Goal: Task Accomplishment & Management: Complete application form

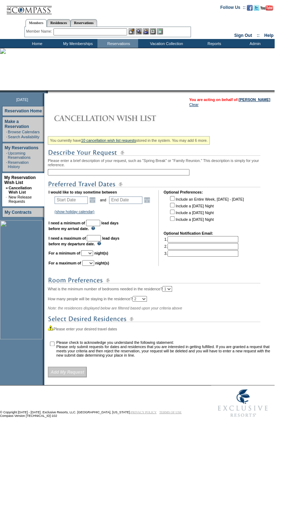
click at [105, 172] on input "text" at bounding box center [119, 172] width 142 height 6
click at [106, 173] on input "text" at bounding box center [119, 172] width 142 height 6
type input "NYC Extension (All)"
click at [92, 203] on link "Open the calendar popup." at bounding box center [93, 200] width 8 height 8
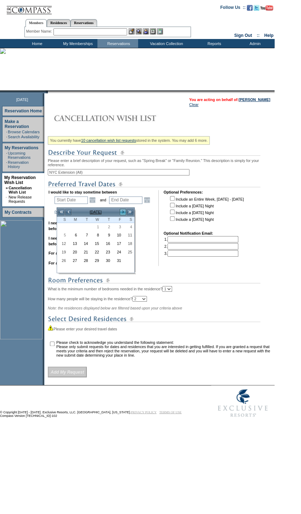
click at [123, 213] on link ">" at bounding box center [123, 212] width 7 height 7
click at [68, 213] on link "<" at bounding box center [68, 212] width 7 height 7
click at [77, 227] on link "1" at bounding box center [73, 227] width 10 height 8
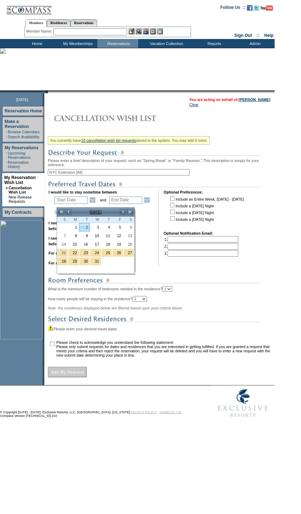
type input "[DATE]"
type input "61"
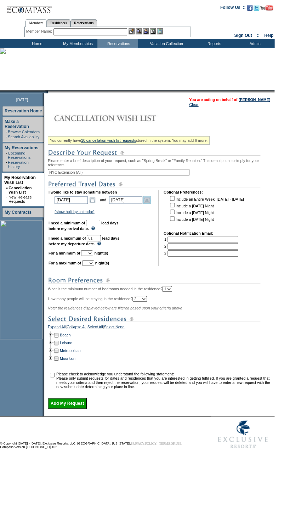
click at [148, 203] on link "Open the calendar popup." at bounding box center [147, 200] width 8 height 8
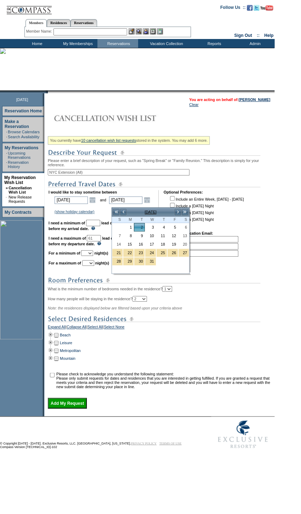
click at [167, 182] on div "You currently have 10 cancellation wish list requests stored in the system. You…" at bounding box center [160, 271] width 225 height 275
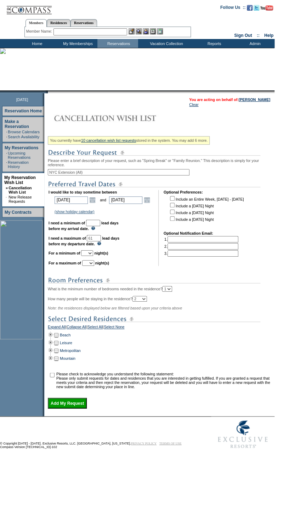
click at [100, 226] on input "text" at bounding box center [93, 223] width 14 height 6
type input "30"
click at [93, 256] on select "1 2 3 4 5 6 7 8 9 10 11 12 13 14" at bounding box center [87, 253] width 12 height 6
click at [90, 256] on select "1 2 3 4 5 6 7 8 9 10 11 12 13 14" at bounding box center [87, 253] width 12 height 6
click at [93, 256] on select "1 2 3 4 5 6 7 8 9 10 11 12 13 14" at bounding box center [87, 253] width 12 height 6
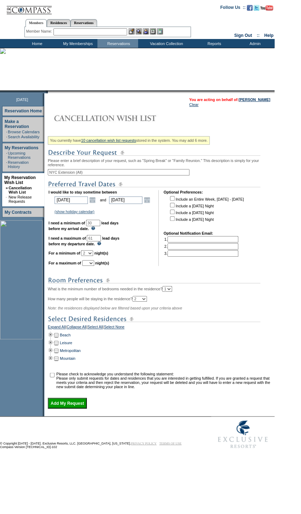
select select "1"
click at [90, 256] on select "1 2 3 4 5 6 7 8 9 10 11 12 13 14" at bounding box center [87, 253] width 12 height 6
click at [94, 266] on select "1 2 3 4 5 6 7 8 9 10 11 12 13 14" at bounding box center [88, 263] width 12 height 6
select select "1"
click at [91, 266] on select "1 2 3 4 5 6 7 8 9 10 11 12 13 14" at bounding box center [88, 263] width 12 height 6
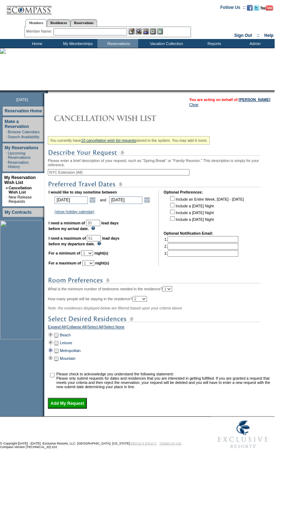
click at [51, 355] on td at bounding box center [51, 351] width 6 height 8
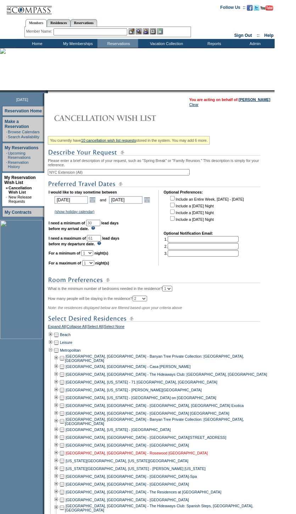
scroll to position [157, 0]
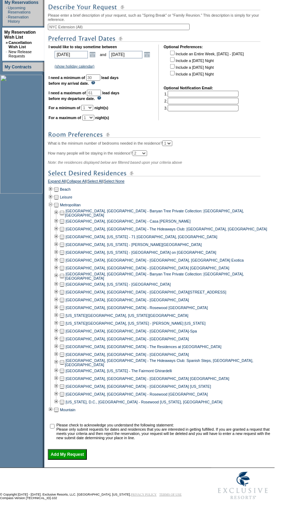
click at [65, 312] on td at bounding box center [62, 316] width 6 height 8
click at [55, 424] on input "checkbox" at bounding box center [52, 426] width 5 height 5
checkbox input "true"
click at [80, 462] on td at bounding box center [159, 464] width 227 height 4
click at [96, 51] on link "Open the calendar popup." at bounding box center [93, 55] width 8 height 8
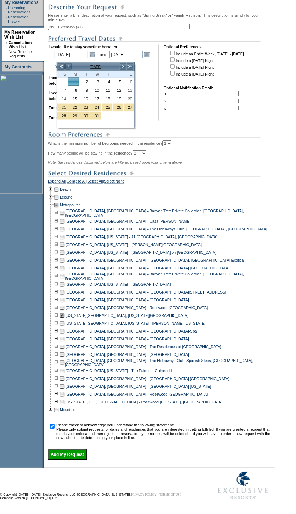
click at [155, 118] on div "You currently have 10 cancellation wish list requests stored in the system. You…" at bounding box center [160, 224] width 225 height 472
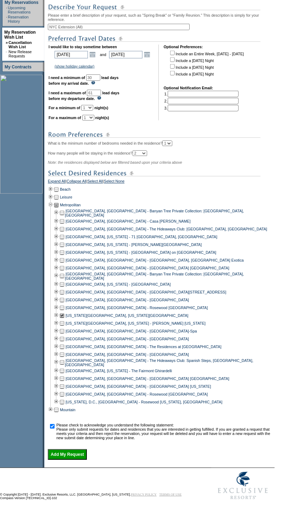
click at [72, 450] on input "Add My Request" at bounding box center [67, 455] width 39 height 11
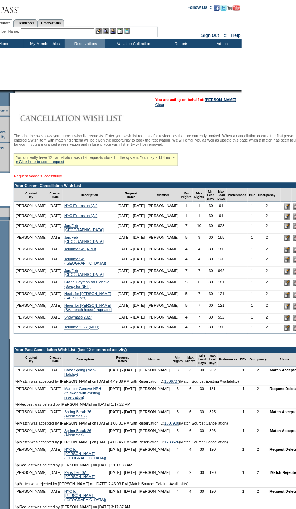
scroll to position [0, 33]
click at [284, 210] on input "image" at bounding box center [287, 207] width 6 height 6
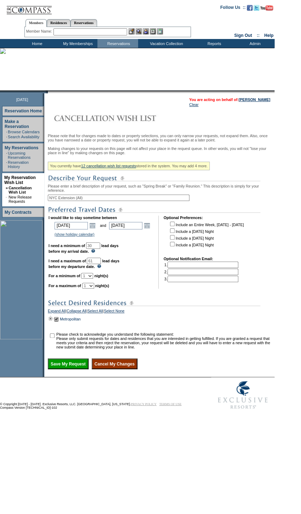
drag, startPoint x: 93, startPoint y: 205, endPoint x: 82, endPoint y: 205, distance: 11.0
click at [82, 205] on div "Please note that for changes made to dates or property selections, you can only…" at bounding box center [160, 251] width 225 height 235
drag, startPoint x: 89, startPoint y: 205, endPoint x: 83, endPoint y: 206, distance: 5.7
click at [83, 201] on input "NYC Extension (All)" at bounding box center [119, 198] width 142 height 6
type input "NYC Extension (26A)"
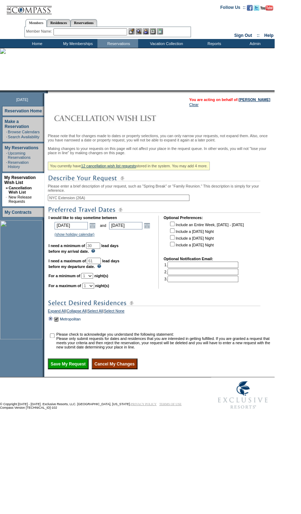
click at [52, 323] on td at bounding box center [51, 319] width 6 height 8
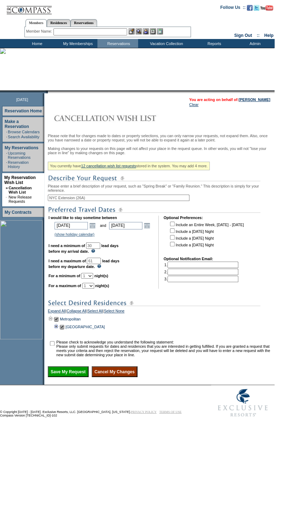
click at [57, 331] on td at bounding box center [57, 327] width 6 height 8
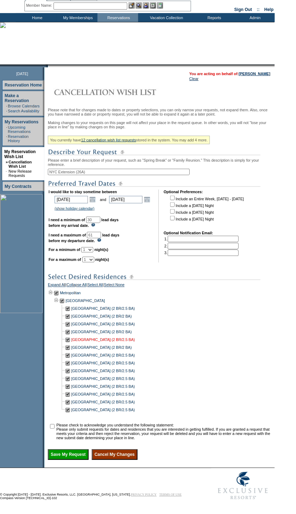
scroll to position [45, 0]
click at [63, 298] on td at bounding box center [62, 301] width 6 height 8
click at [71, 344] on td at bounding box center [68, 348] width 6 height 8
click at [55, 424] on input "checkbox" at bounding box center [52, 426] width 5 height 5
checkbox input "true"
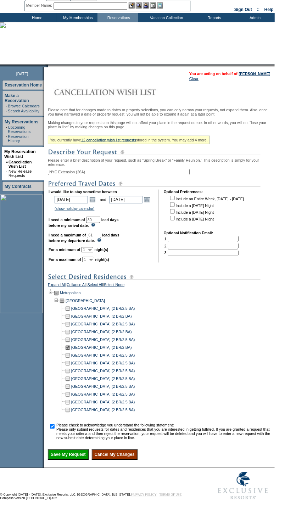
click at [88, 452] on input "Save My Request" at bounding box center [68, 455] width 41 height 11
